Goal: Find specific page/section: Find specific page/section

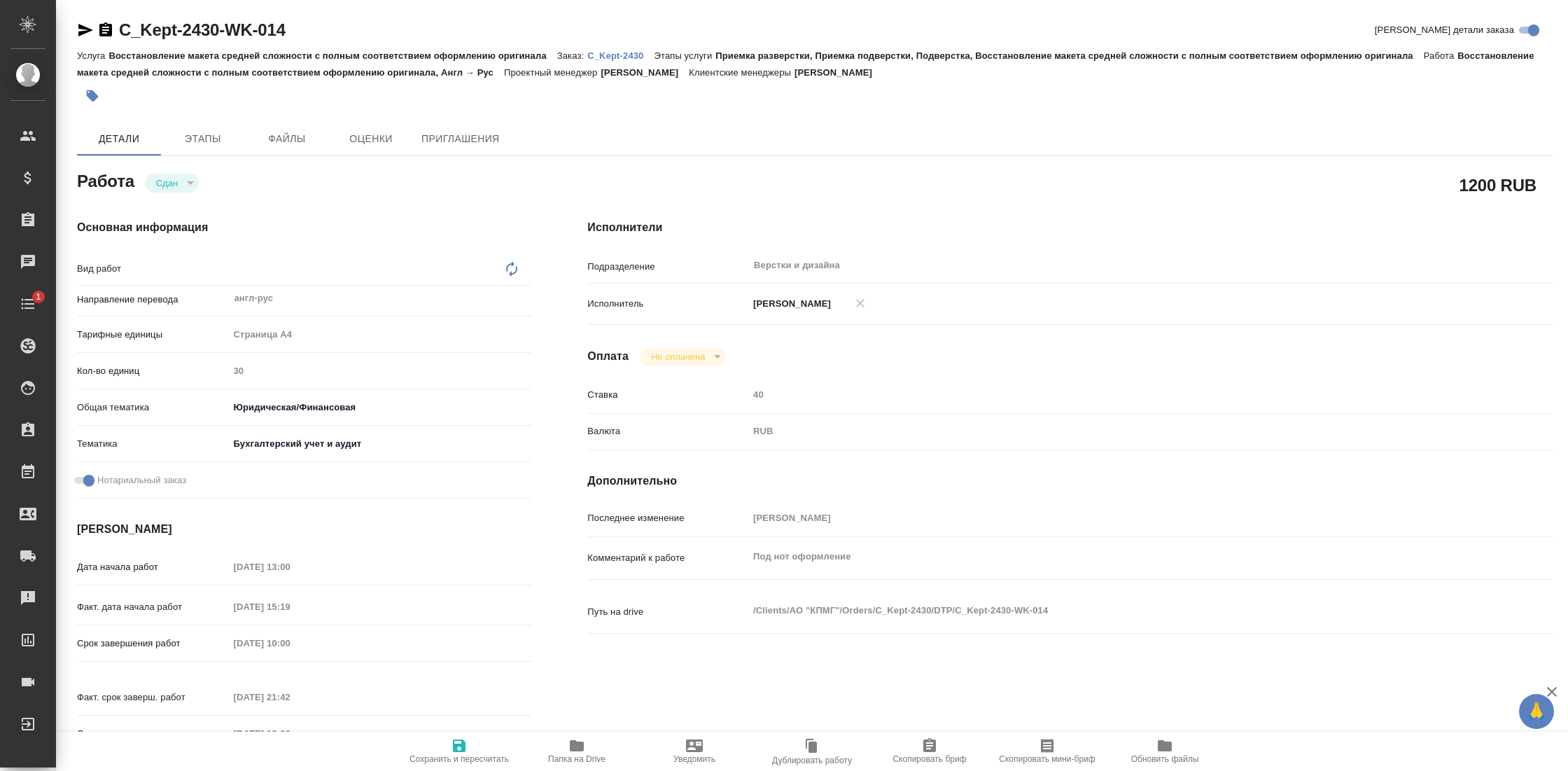
type textarea "Восстановление макета средней сложности с полным соответствием оформлению ориги…"
type textarea "x"
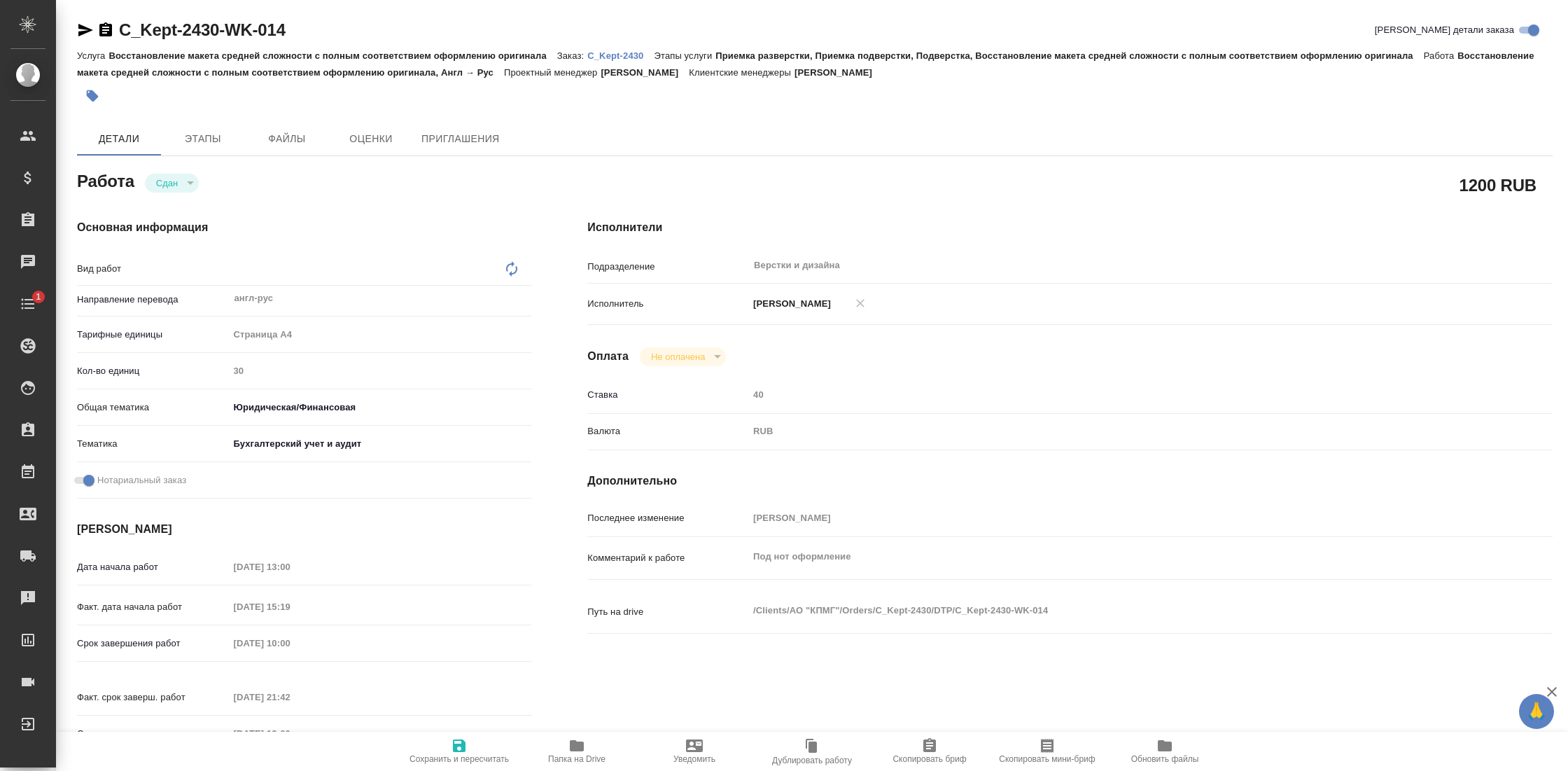
type textarea "x"
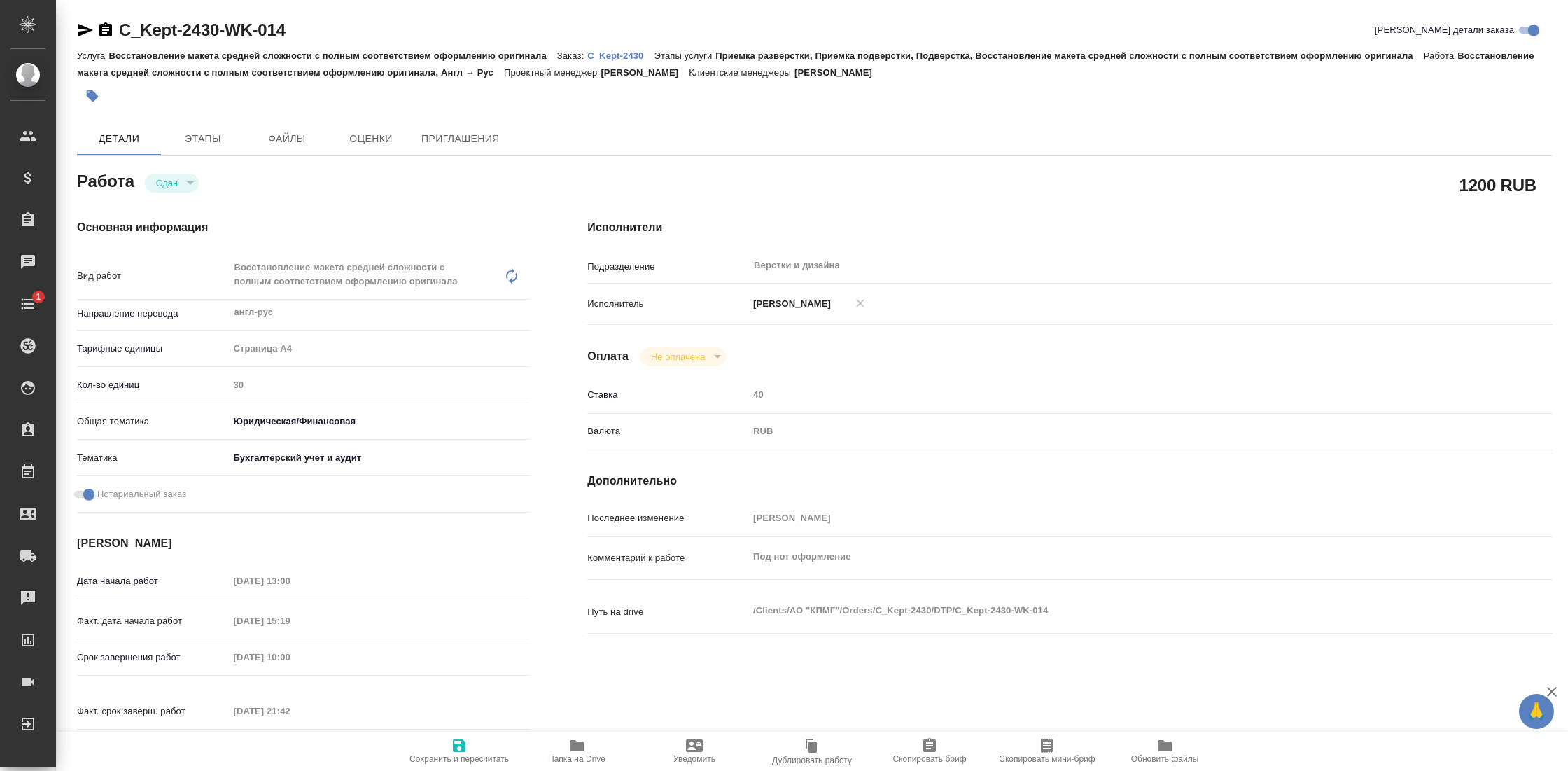
type textarea "x"
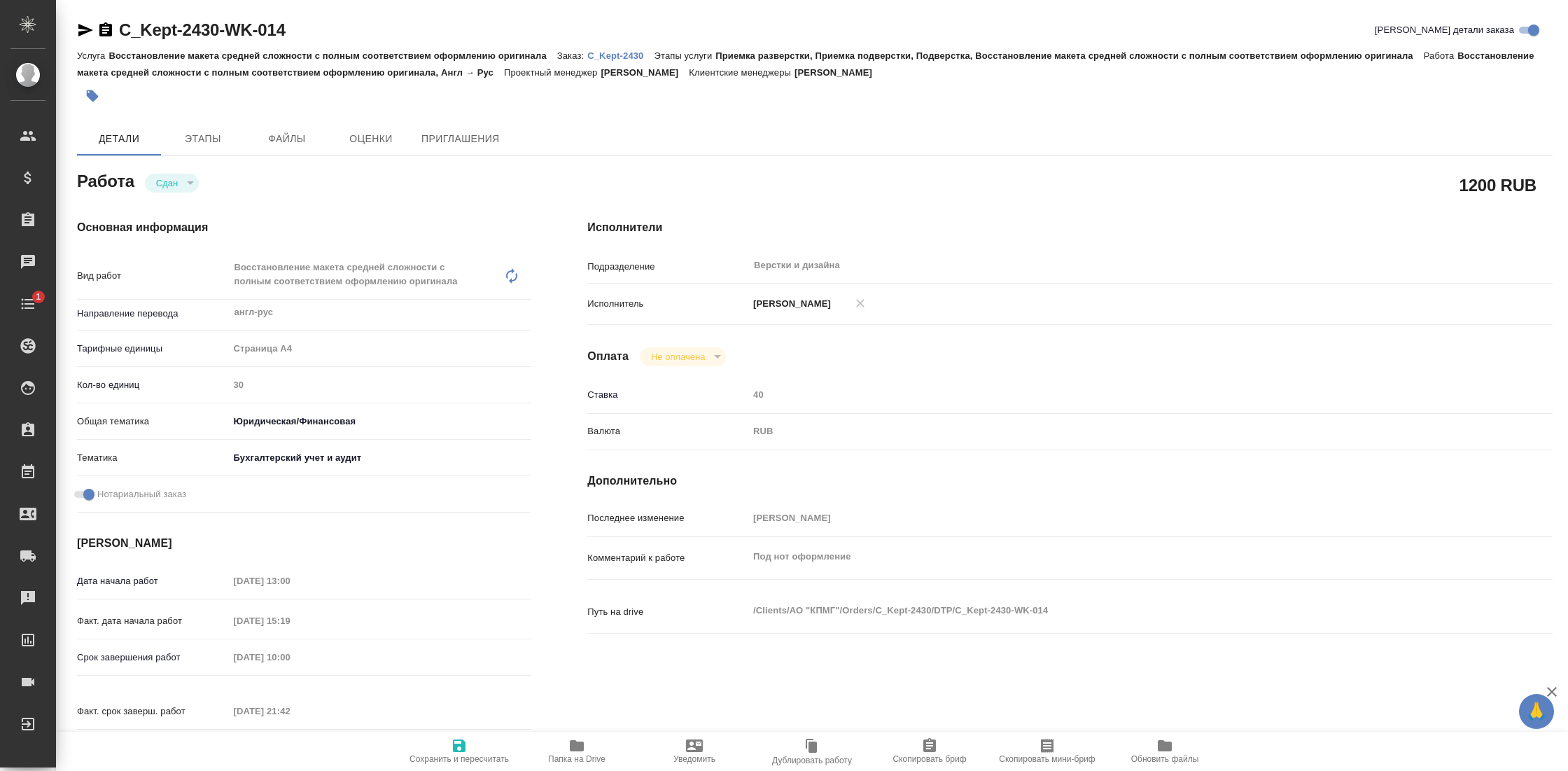
type textarea "x"
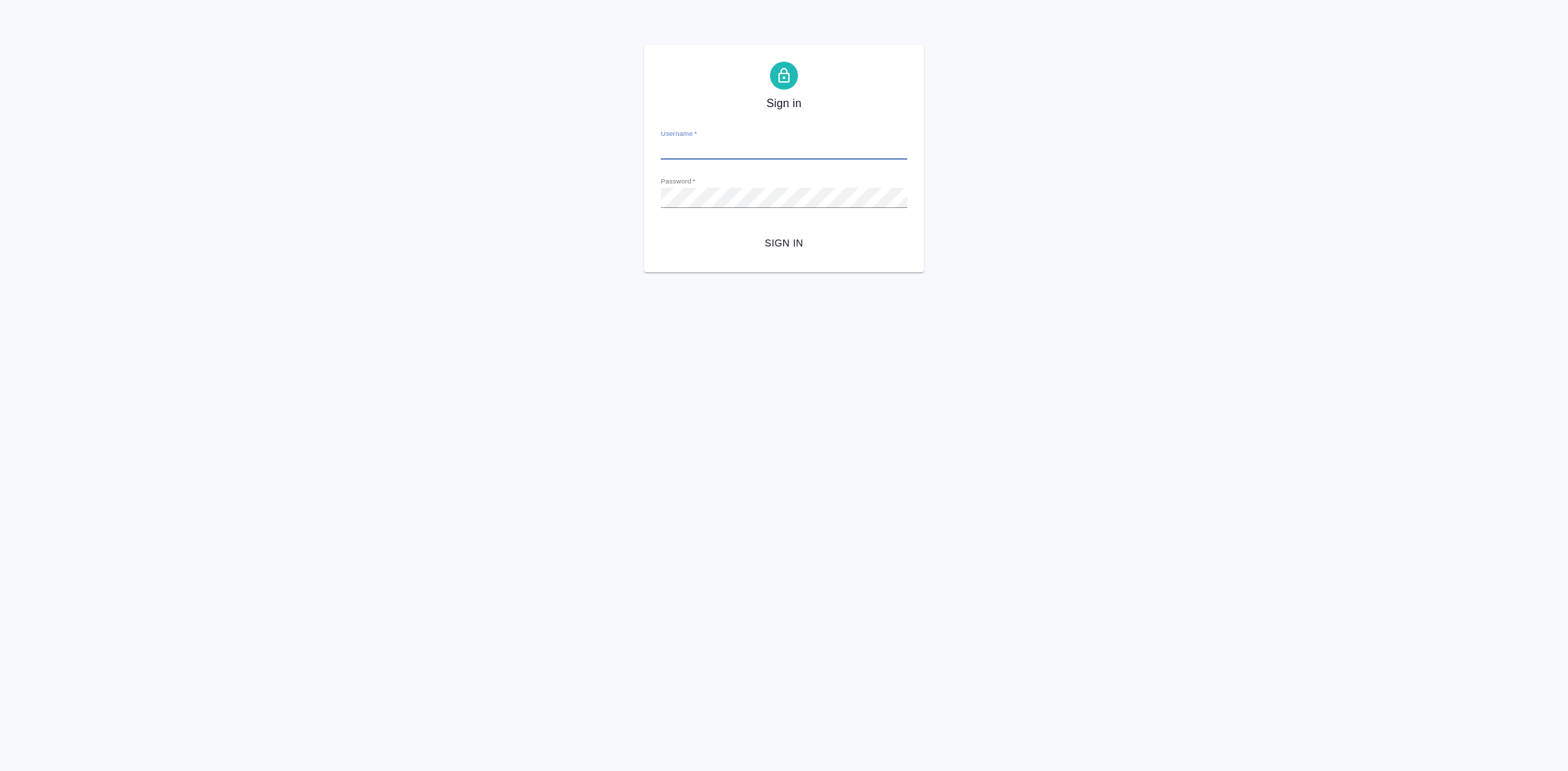
type input "[EMAIL_ADDRESS][DOMAIN_NAME]"
click at [759, 240] on span "Sign in" at bounding box center [784, 243] width 224 height 17
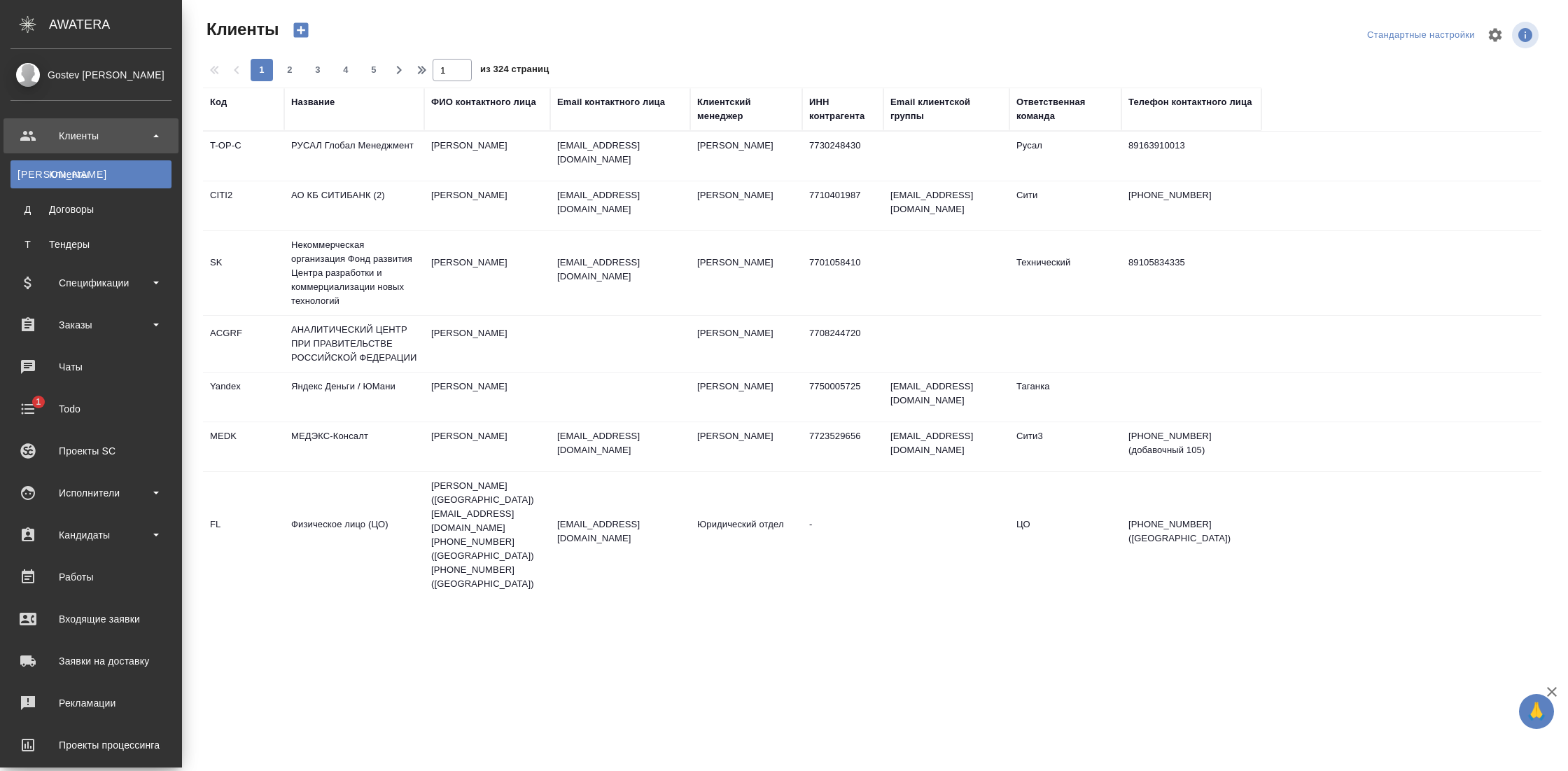
select select "RU"
click at [131, 495] on div "Исполнители" at bounding box center [91, 492] width 161 height 21
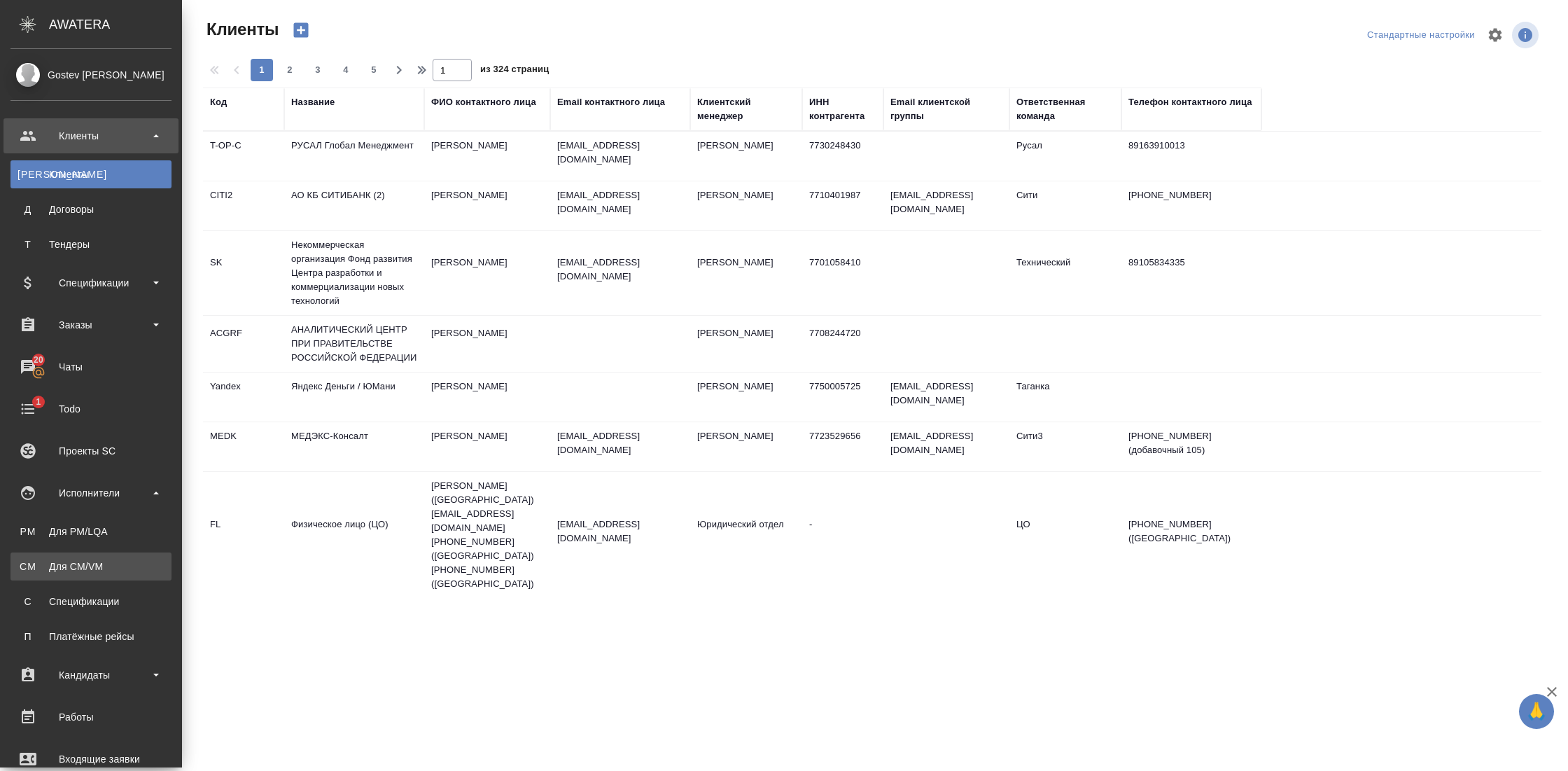
click at [86, 559] on div "Для CM/VM" at bounding box center [91, 566] width 147 height 14
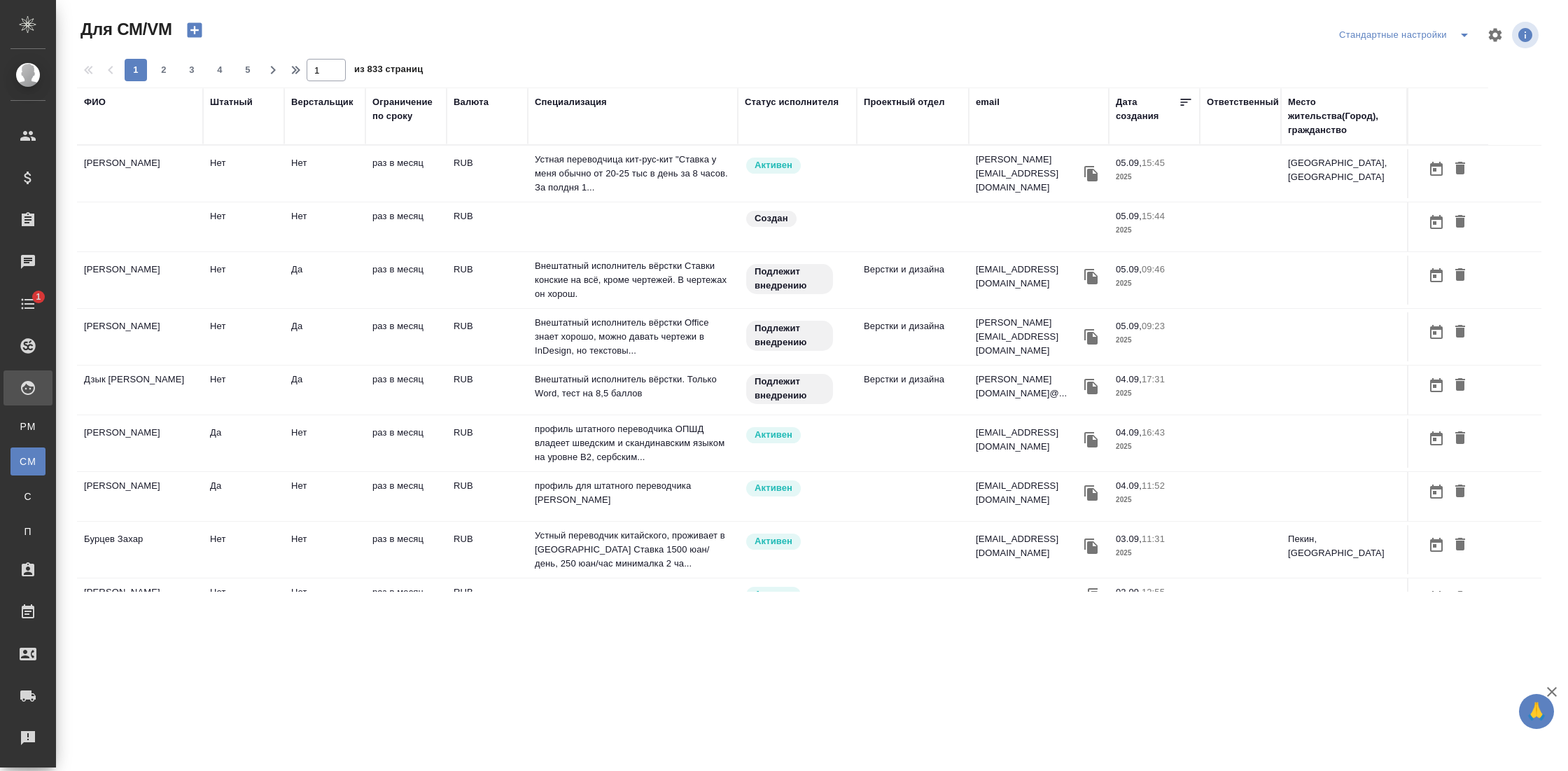
click at [221, 103] on div "Штатный" at bounding box center [231, 102] width 43 height 14
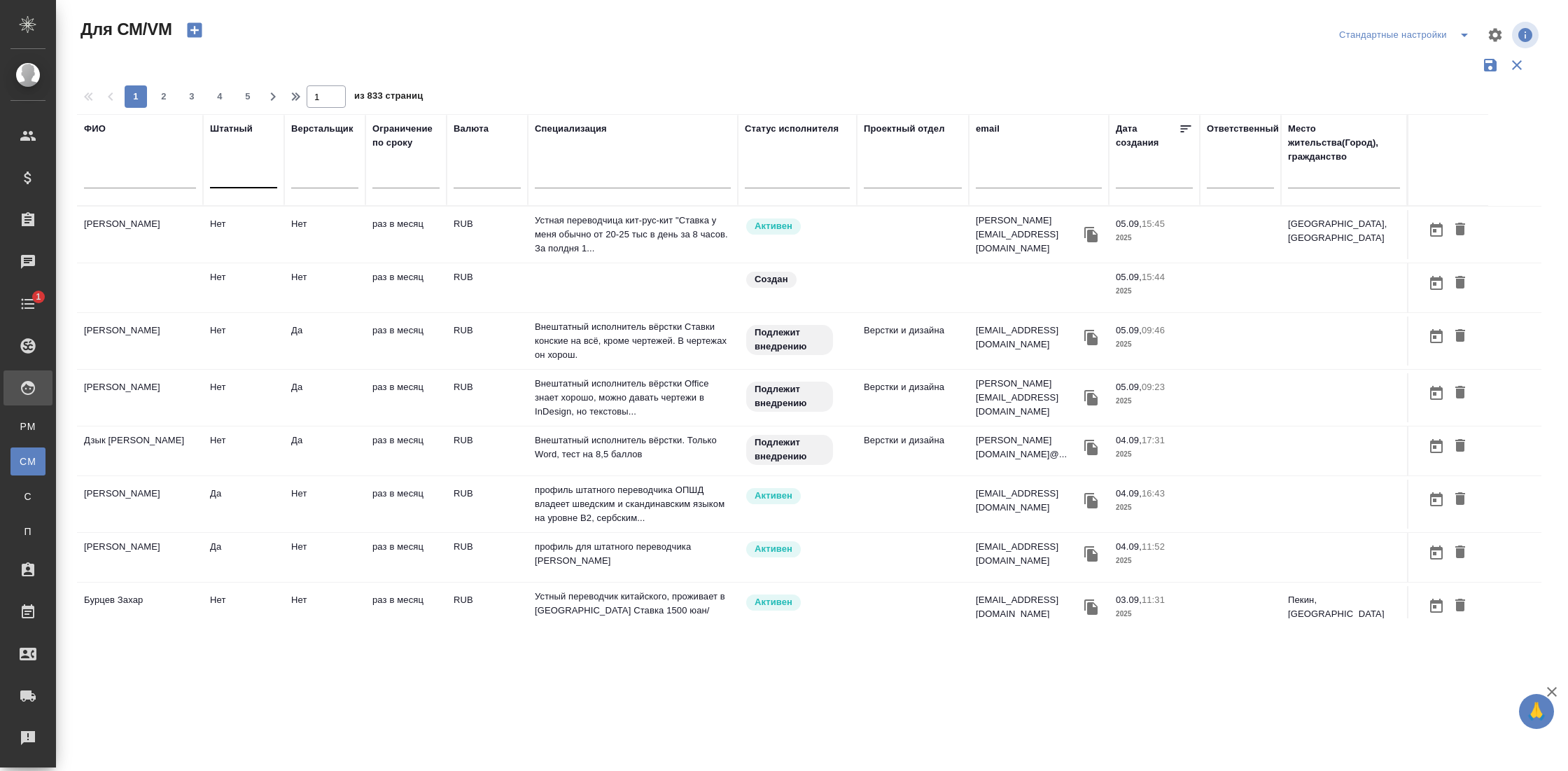
click at [231, 183] on div at bounding box center [243, 175] width 67 height 20
click at [165, 173] on input "text" at bounding box center [139, 180] width 112 height 17
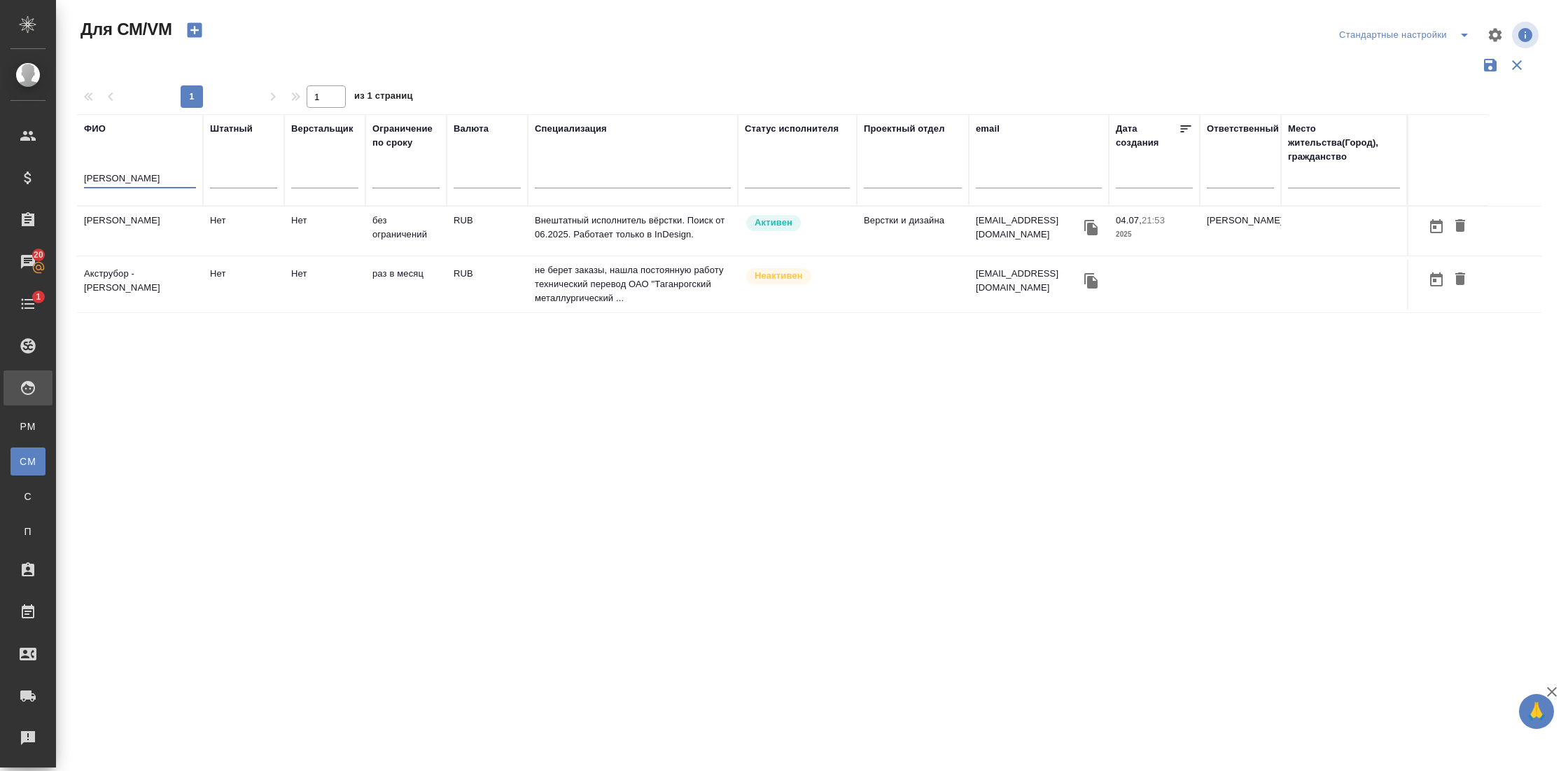
type input "[PERSON_NAME]"
click at [126, 227] on td "[PERSON_NAME]" at bounding box center [140, 231] width 126 height 49
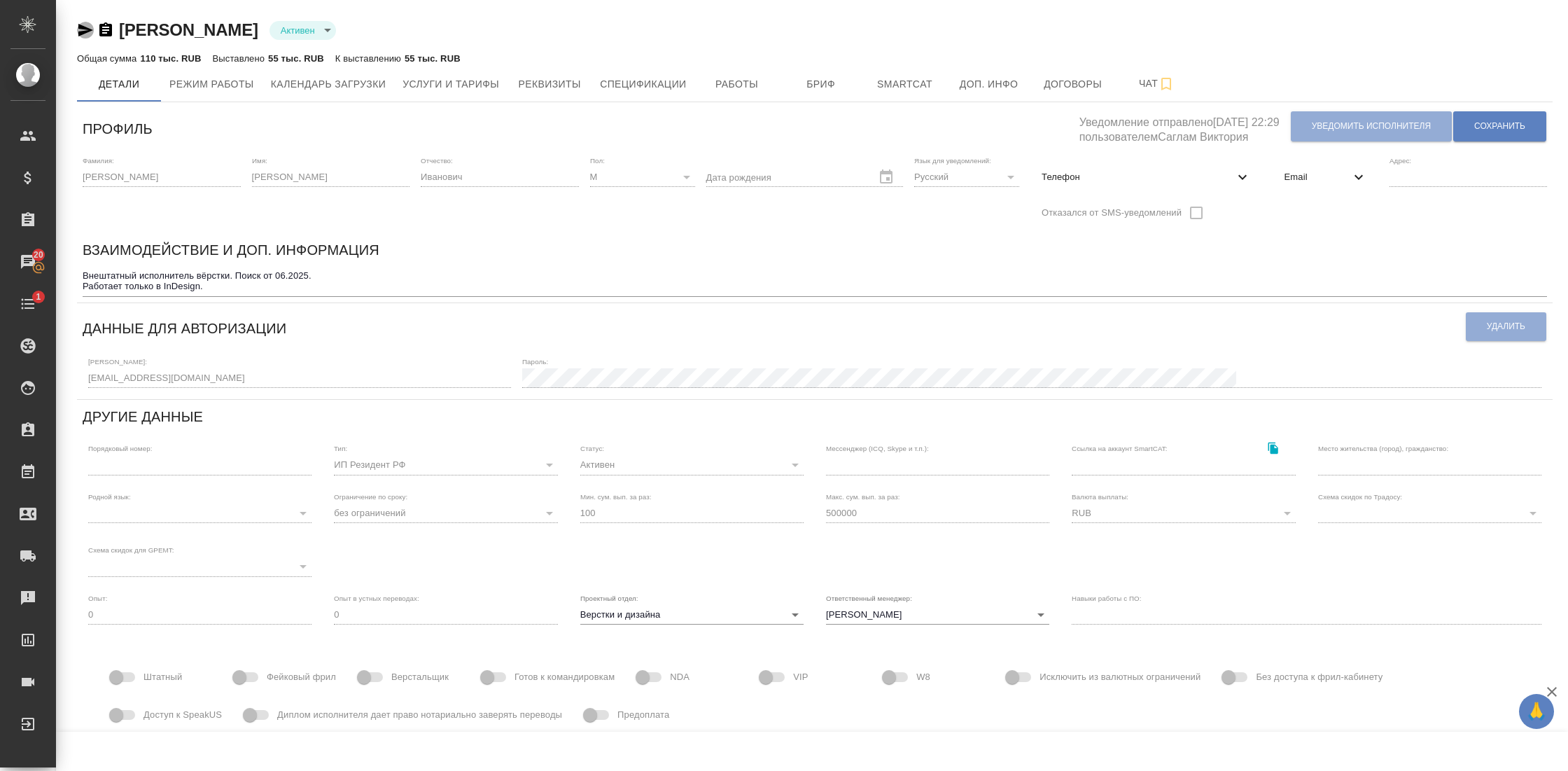
click at [88, 31] on icon "button" at bounding box center [86, 30] width 14 height 12
